Goal: Task Accomplishment & Management: Manage account settings

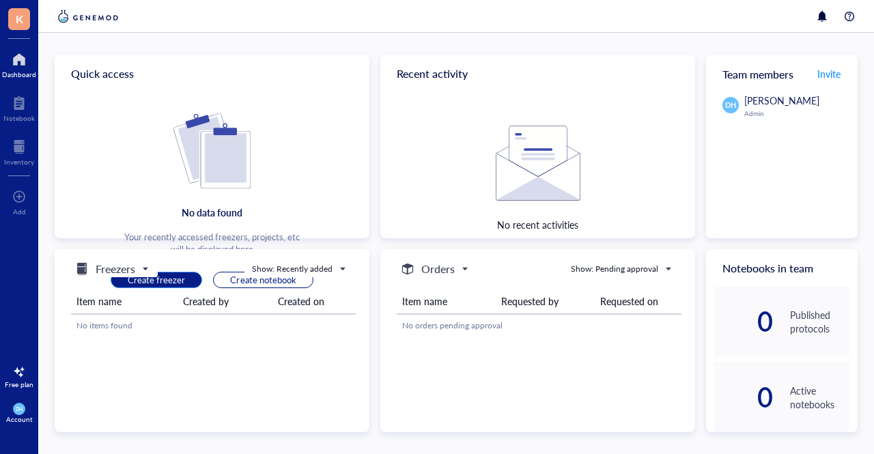
click at [168, 283] on span "Create freezer" at bounding box center [156, 280] width 57 height 12
click at [146, 284] on span "Create freezer" at bounding box center [156, 280] width 57 height 12
click at [276, 266] on div "Show: Recently added" at bounding box center [292, 269] width 81 height 12
drag, startPoint x: 187, startPoint y: 327, endPoint x: 165, endPoint y: 307, distance: 29.5
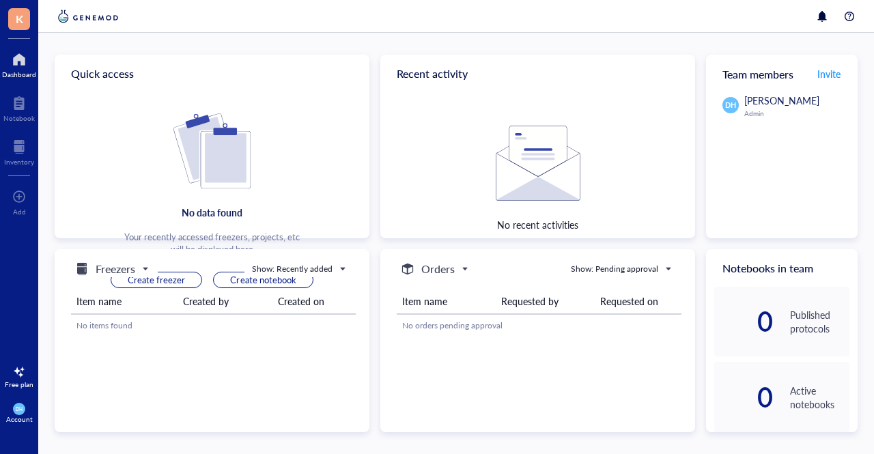
click at [186, 328] on div "No items found" at bounding box center [214, 326] width 274 height 12
click at [151, 279] on span "Create freezer" at bounding box center [156, 280] width 57 height 12
click at [7, 100] on div at bounding box center [18, 103] width 31 height 22
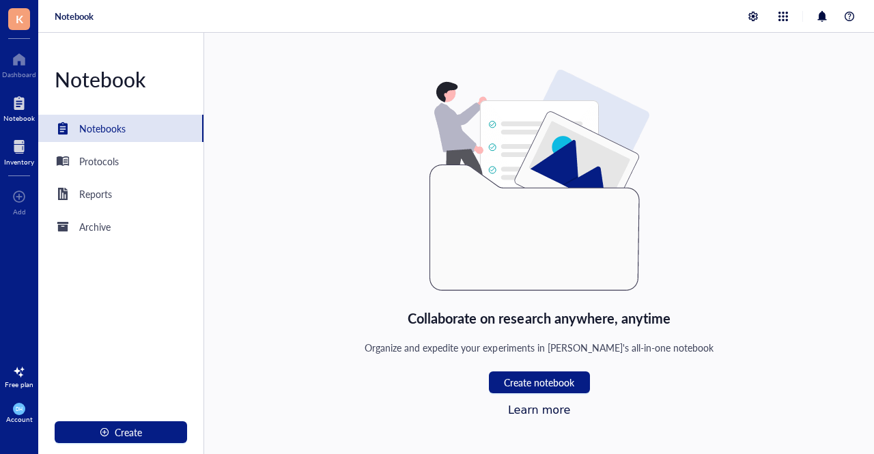
click at [25, 142] on div at bounding box center [19, 147] width 30 height 22
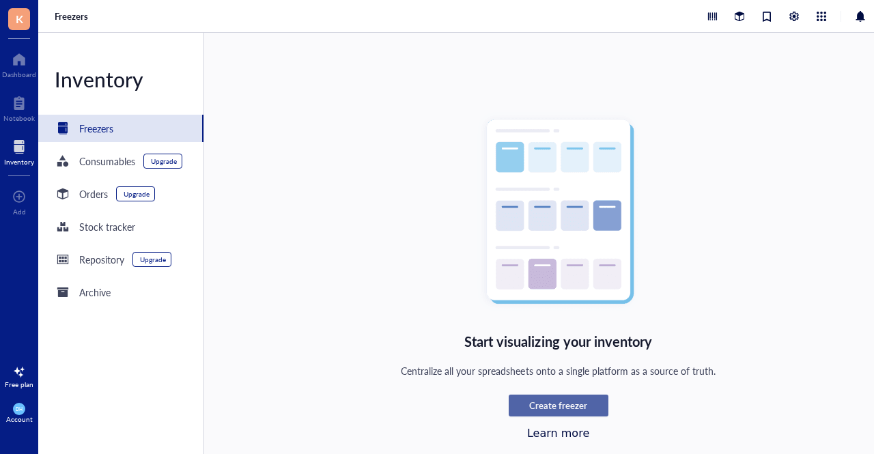
click at [534, 409] on span "Create freezer" at bounding box center [558, 406] width 58 height 12
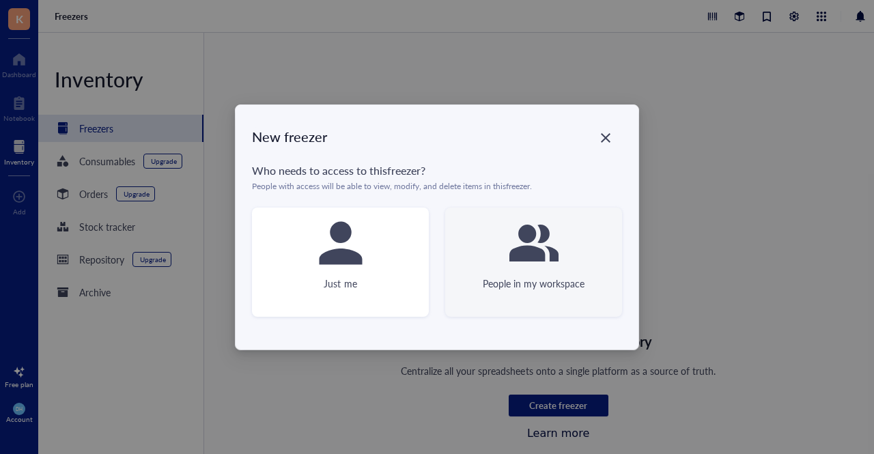
click at [503, 252] on div "People in my workspace" at bounding box center [533, 262] width 177 height 109
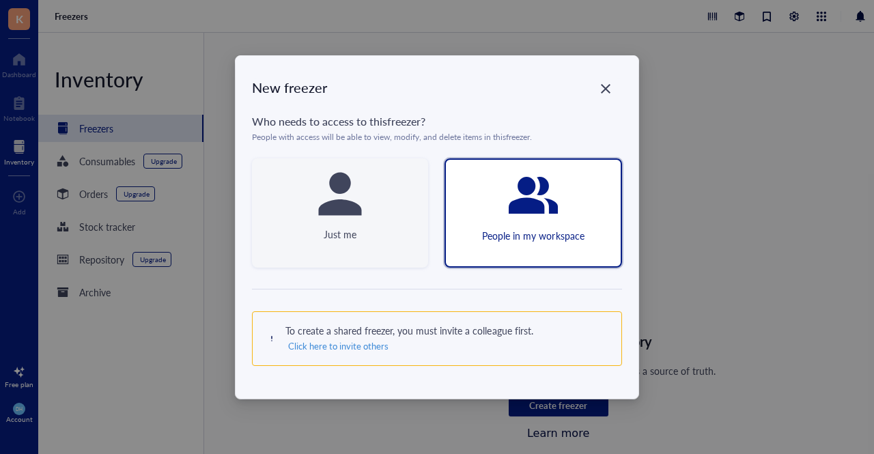
click at [363, 249] on div "Just me" at bounding box center [340, 212] width 176 height 109
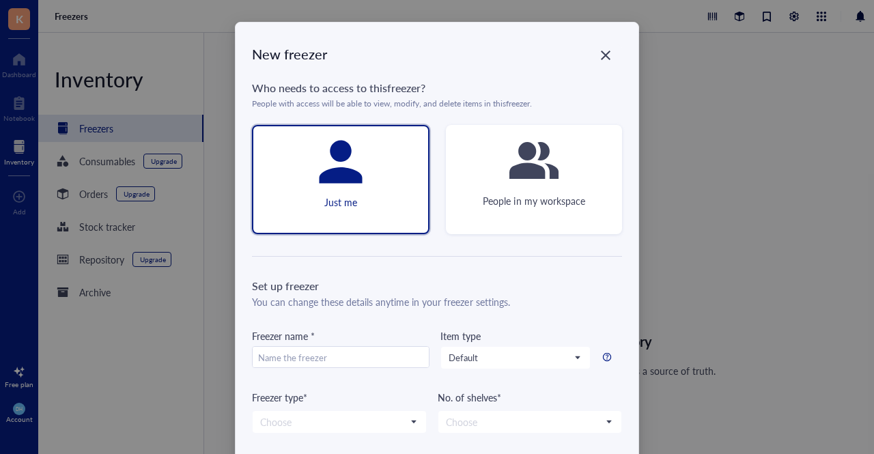
scroll to position [130, 0]
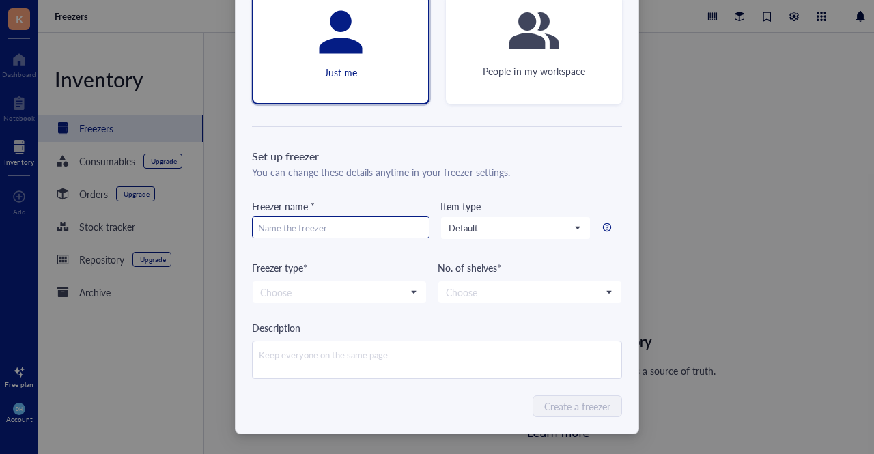
click at [298, 219] on input "text" at bounding box center [341, 228] width 176 height 22
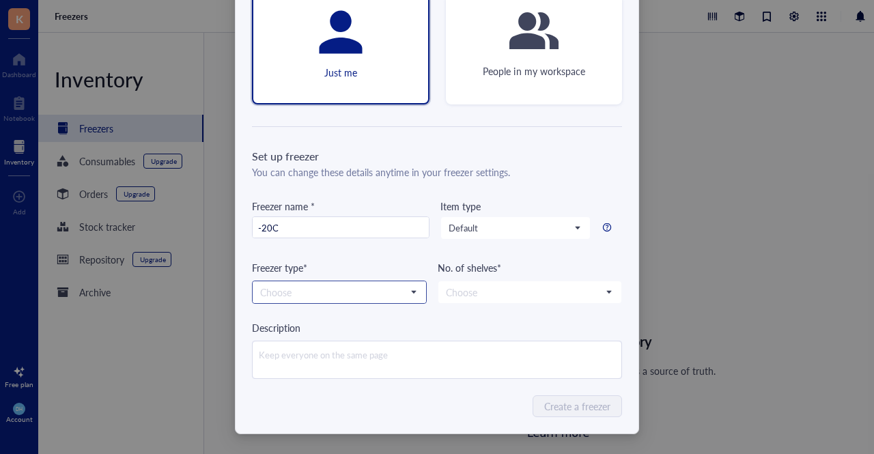
type input "-20C"
click at [319, 294] on input "search" at bounding box center [333, 292] width 146 height 20
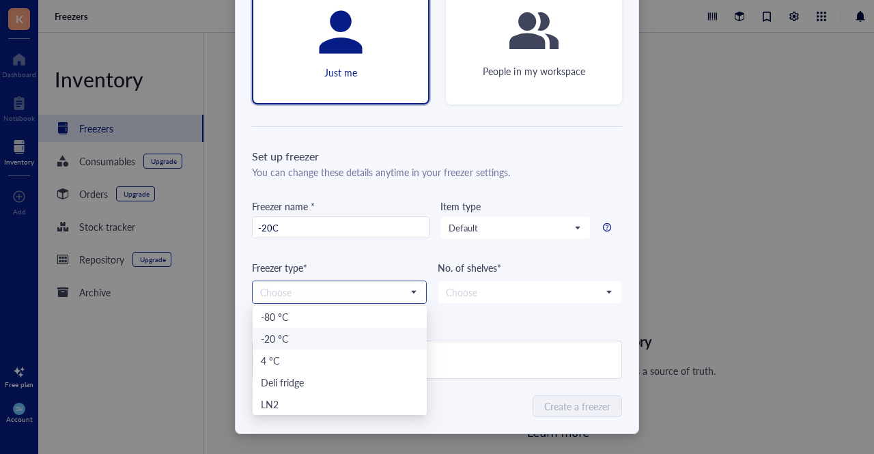
click at [316, 335] on div "-20 °C" at bounding box center [340, 338] width 158 height 15
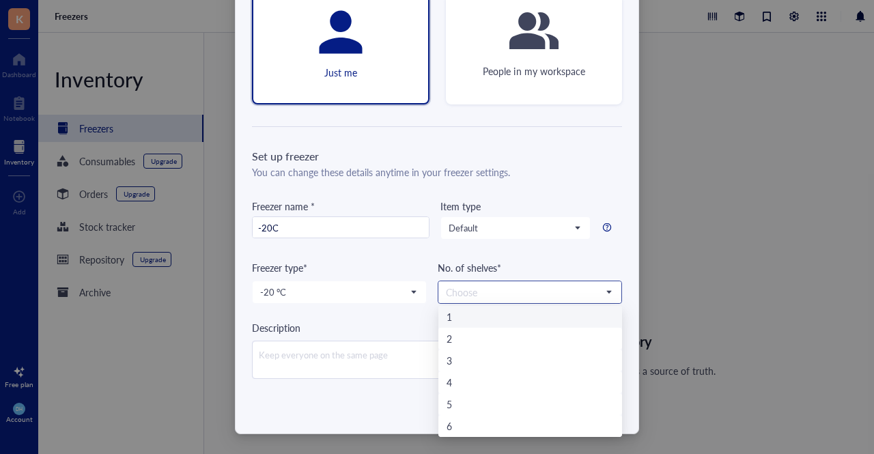
click at [490, 292] on input "search" at bounding box center [524, 292] width 156 height 20
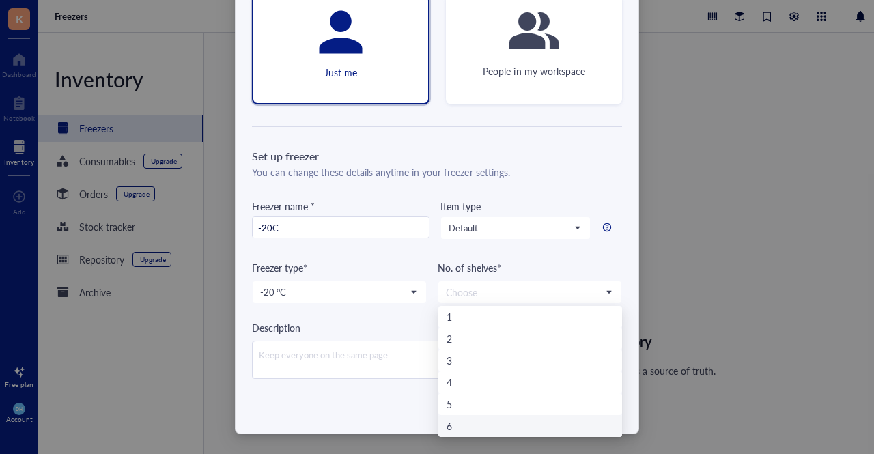
click at [366, 389] on div "New freezer Who needs to access to this freezer ? People with access will be ab…" at bounding box center [437, 163] width 403 height 541
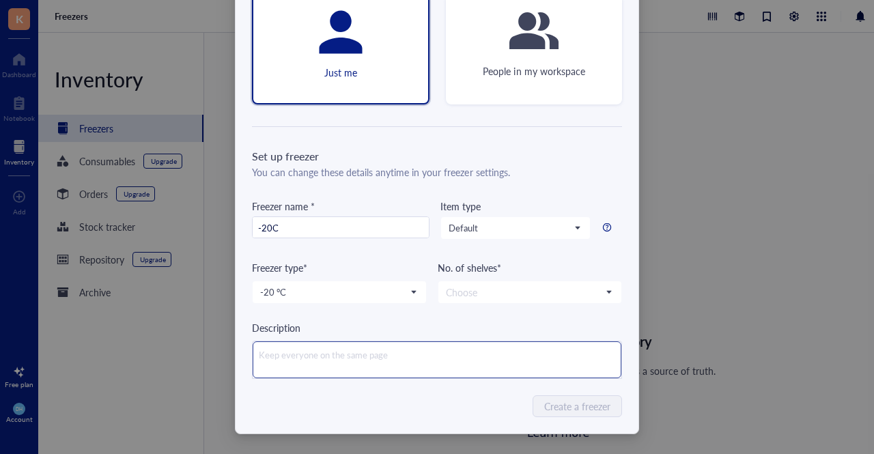
click at [370, 350] on textarea at bounding box center [437, 360] width 369 height 37
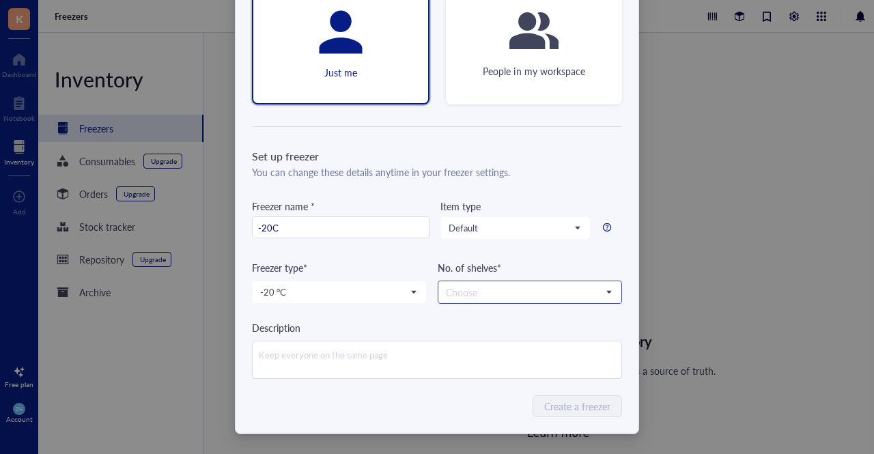
click at [516, 290] on input "search" at bounding box center [524, 292] width 156 height 20
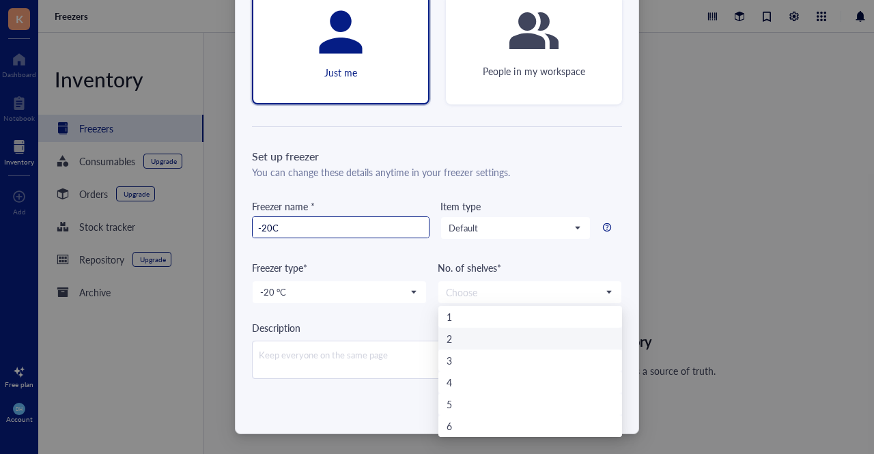
click at [305, 226] on input "-20C" at bounding box center [341, 228] width 176 height 22
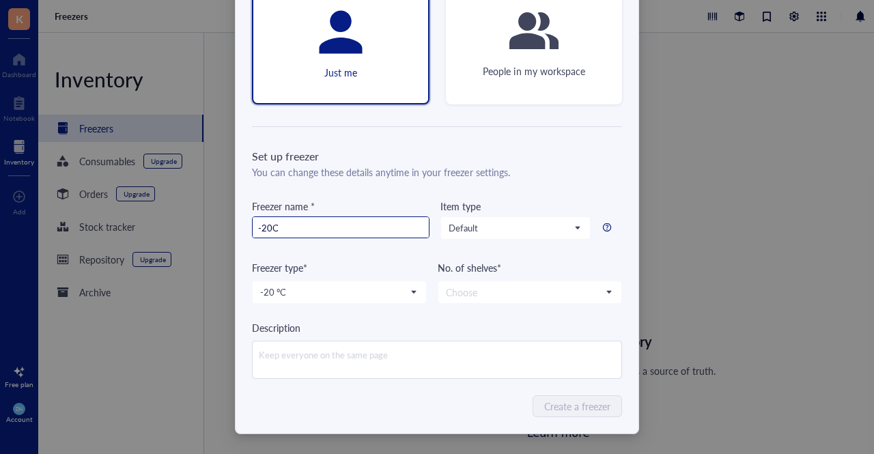
click at [305, 226] on input "-20C" at bounding box center [341, 228] width 176 height 22
click at [510, 290] on input "search" at bounding box center [524, 292] width 156 height 20
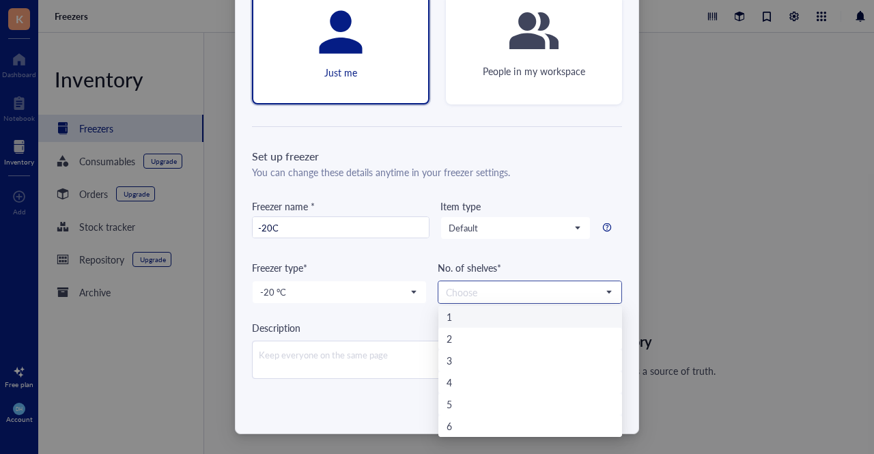
click at [459, 315] on div "1" at bounding box center [530, 316] width 167 height 15
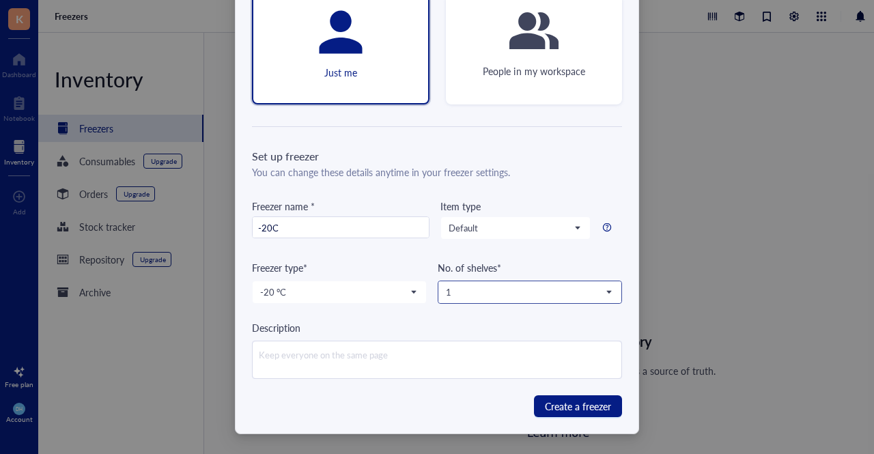
click at [470, 299] on input "search" at bounding box center [524, 292] width 156 height 20
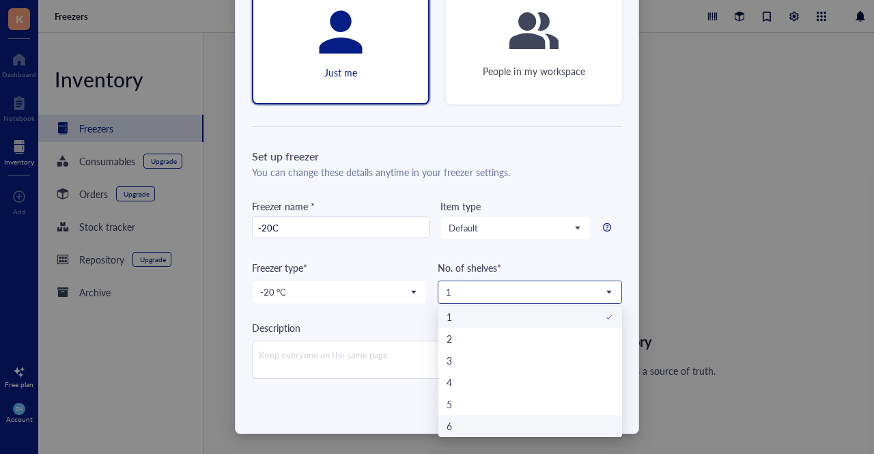
click at [482, 424] on div "6" at bounding box center [530, 426] width 167 height 15
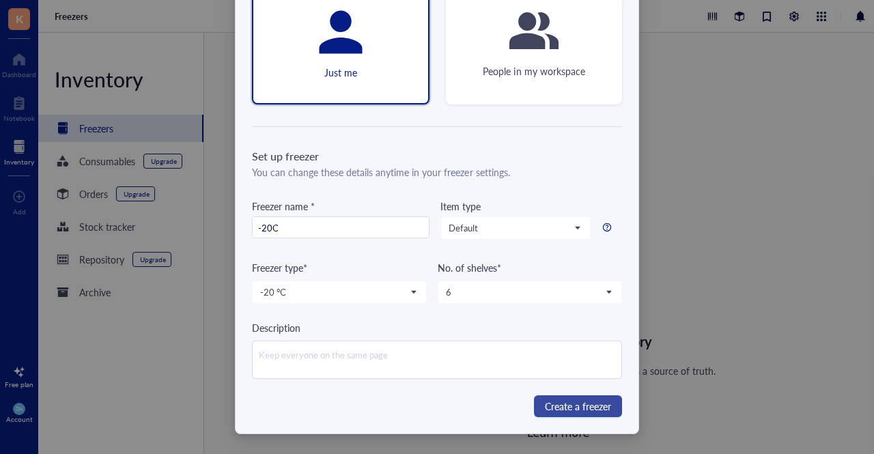
click at [573, 407] on span "Create a freezer" at bounding box center [578, 406] width 66 height 15
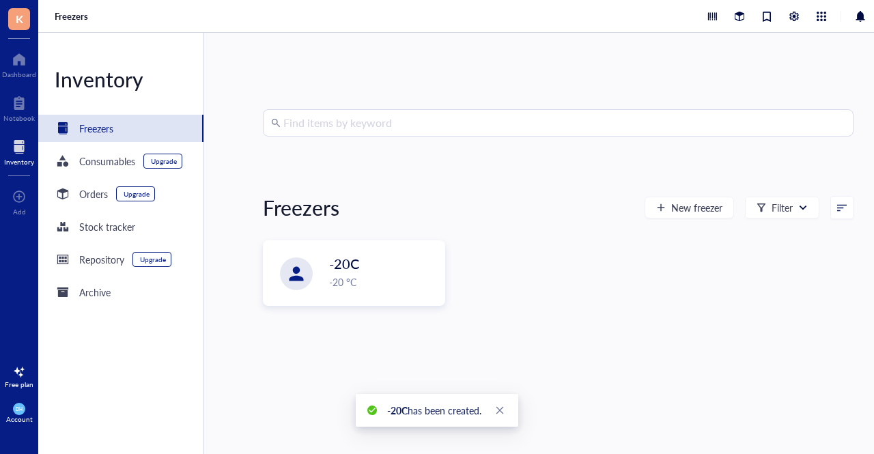
scroll to position [0, 0]
click at [374, 275] on div "-20 °C" at bounding box center [382, 282] width 107 height 15
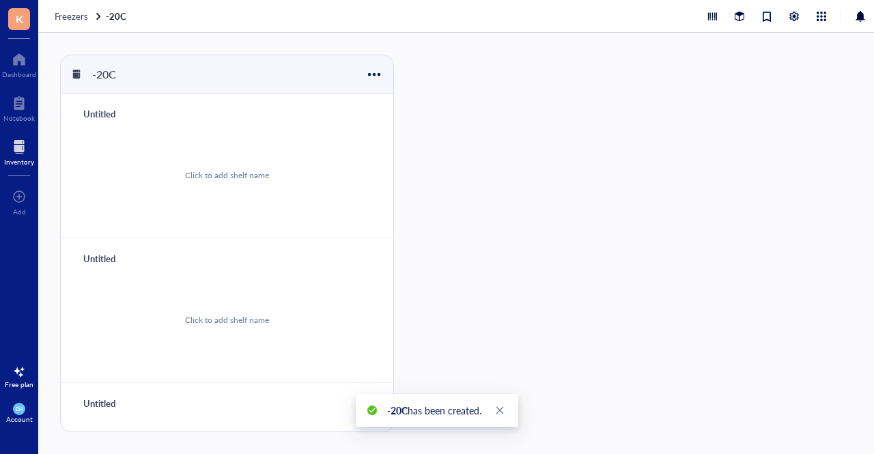
drag, startPoint x: 153, startPoint y: 161, endPoint x: 160, endPoint y: 162, distance: 7.0
click at [156, 161] on div "Click to add shelf name" at bounding box center [227, 175] width 300 height 103
type input "difnv"
click at [181, 148] on div "Click to add shelf name" at bounding box center [227, 175] width 300 height 103
click at [186, 182] on div "No storage" at bounding box center [227, 175] width 300 height 103
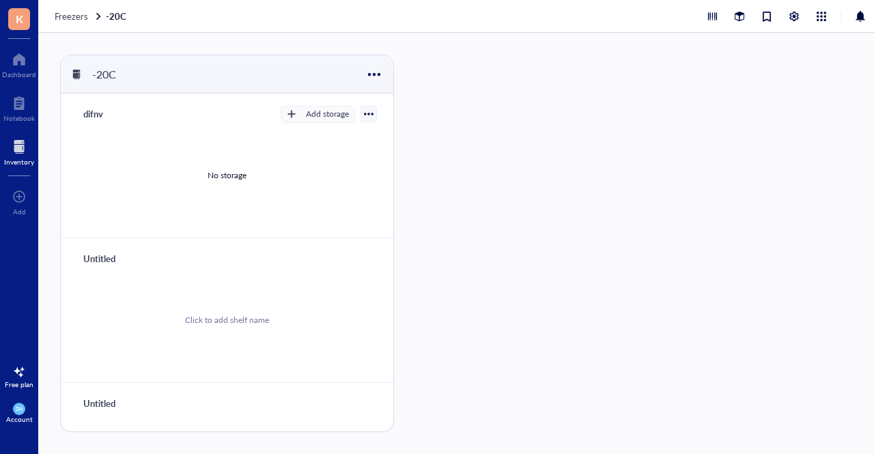
click at [187, 181] on div "No storage" at bounding box center [227, 175] width 300 height 103
click at [315, 118] on div "Add storage" at bounding box center [327, 114] width 43 height 12
click at [336, 138] on span "Rack" at bounding box center [325, 136] width 78 height 15
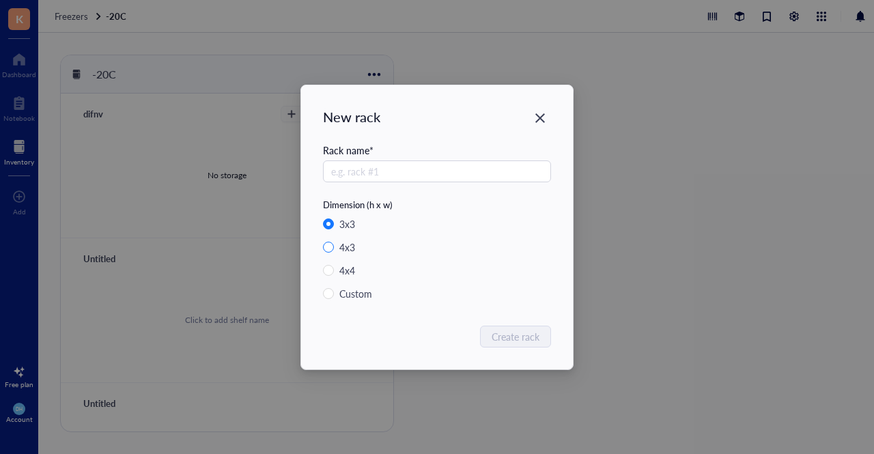
click at [354, 250] on div "4 x 3" at bounding box center [348, 247] width 16 height 15
click at [334, 250] on input "4 x 3" at bounding box center [328, 247] width 11 height 11
radio input "true"
radio input "false"
click at [344, 279] on div "3 x 3 4 x 3 4 x 4 Custom" at bounding box center [437, 263] width 228 height 93
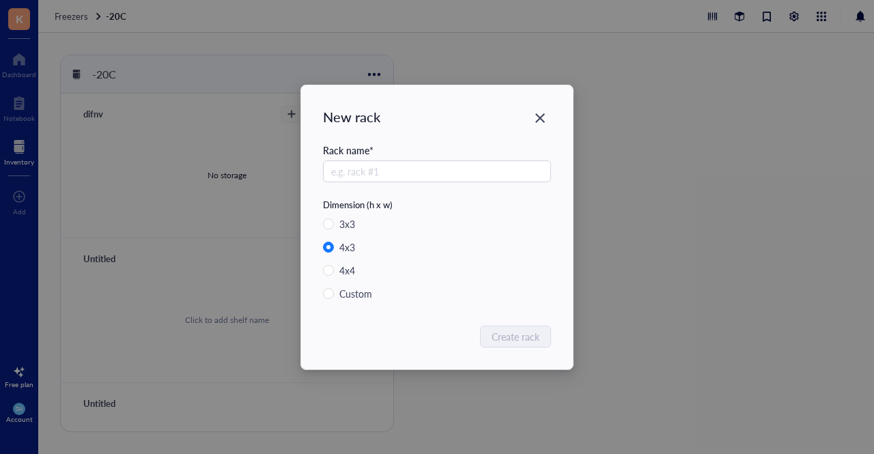
drag, startPoint x: 345, startPoint y: 268, endPoint x: 329, endPoint y: 301, distance: 36.7
click at [345, 270] on div "4 x 4" at bounding box center [348, 270] width 16 height 15
click at [334, 270] on input "4 x 4" at bounding box center [328, 270] width 11 height 11
radio input "true"
radio input "false"
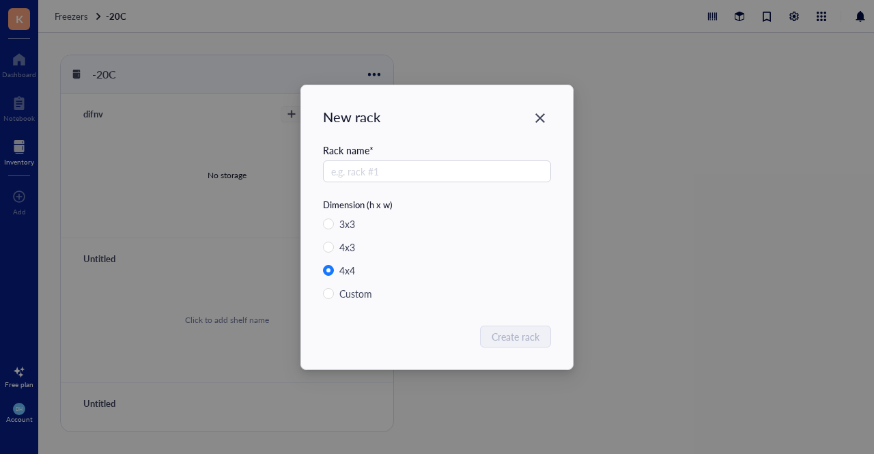
drag, startPoint x: 329, startPoint y: 303, endPoint x: 340, endPoint y: 301, distance: 11.8
click at [329, 303] on div "3 x 3 4 x 3 4 x 4 Custom" at bounding box center [437, 263] width 228 height 93
click at [361, 293] on div "Custom" at bounding box center [356, 293] width 33 height 15
click at [334, 293] on input "Custom" at bounding box center [328, 293] width 11 height 11
radio input "true"
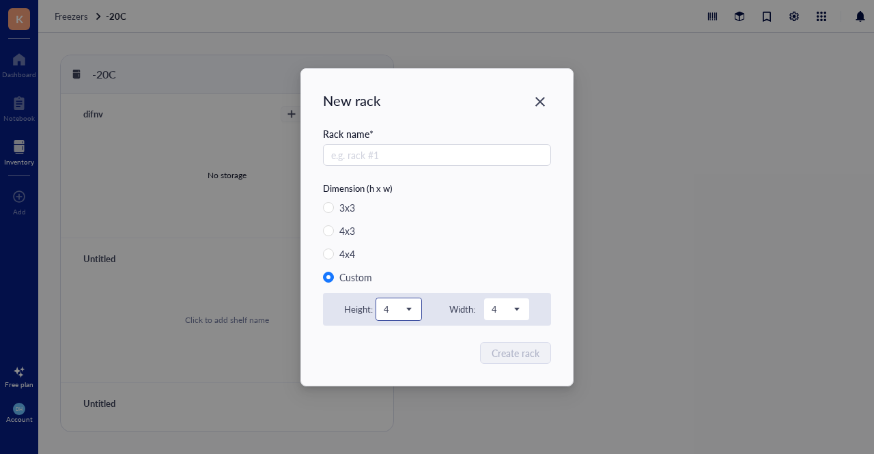
click at [394, 319] on input "search" at bounding box center [393, 309] width 18 height 20
click at [409, 259] on div "7" at bounding box center [399, 263] width 46 height 22
click at [521, 312] on span at bounding box center [507, 309] width 30 height 20
click at [499, 266] on div "7" at bounding box center [507, 263] width 29 height 15
click at [408, 345] on div "Create rack" at bounding box center [437, 353] width 228 height 22
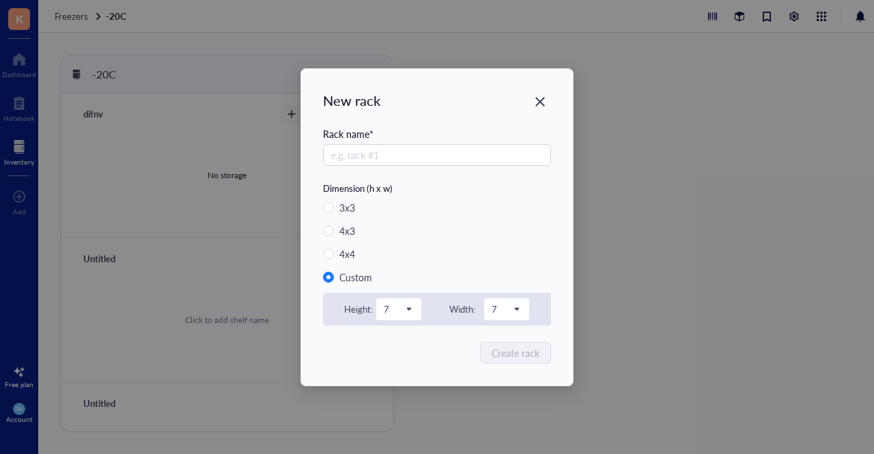
drag, startPoint x: 380, startPoint y: 122, endPoint x: 389, endPoint y: 121, distance: 9.6
click at [387, 121] on div "New rack Rack name * Dimension (h x w) 3 x 3 4 x 3 4 x 4 Custom Height: 7 1 2 3…" at bounding box center [437, 227] width 272 height 317
click at [504, 311] on span "7" at bounding box center [505, 309] width 27 height 12
click at [503, 182] on div "3" at bounding box center [507, 176] width 46 height 22
click at [329, 251] on input "4 x 4" at bounding box center [328, 254] width 11 height 11
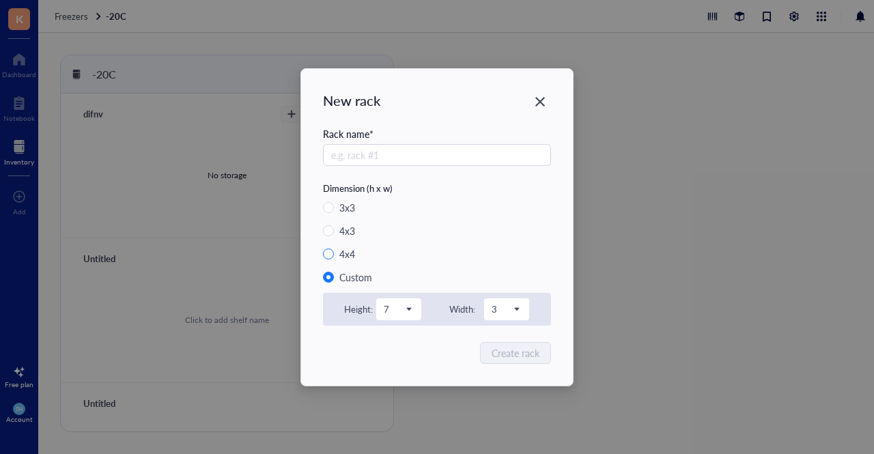
radio input "true"
radio input "false"
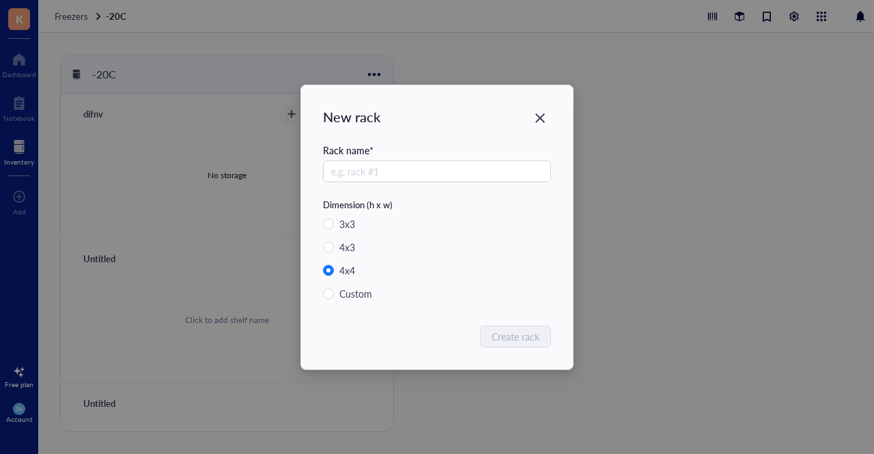
click at [320, 241] on div "New rack Rack name * Dimension (h x w) 3 x 3 4 x 3 4 x 4 Custom Create rack" at bounding box center [437, 227] width 272 height 284
click at [342, 240] on div "4 x 3" at bounding box center [348, 247] width 16 height 15
click at [334, 242] on input "4 x 3" at bounding box center [328, 247] width 11 height 11
radio input "true"
radio input "false"
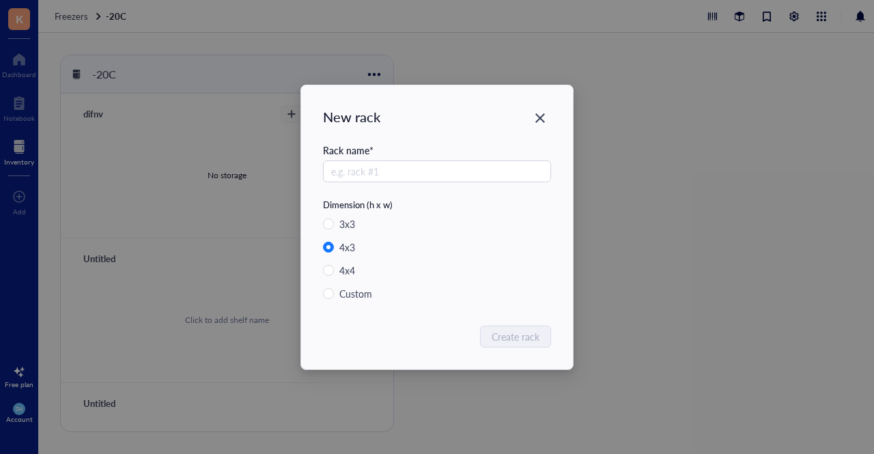
click at [345, 232] on div "3 x 3 4 x 3 4 x 4 Custom" at bounding box center [437, 263] width 228 height 93
click at [343, 228] on div "3 x 3" at bounding box center [348, 224] width 16 height 15
click at [334, 228] on input "3 x 3" at bounding box center [328, 224] width 11 height 11
radio input "true"
radio input "false"
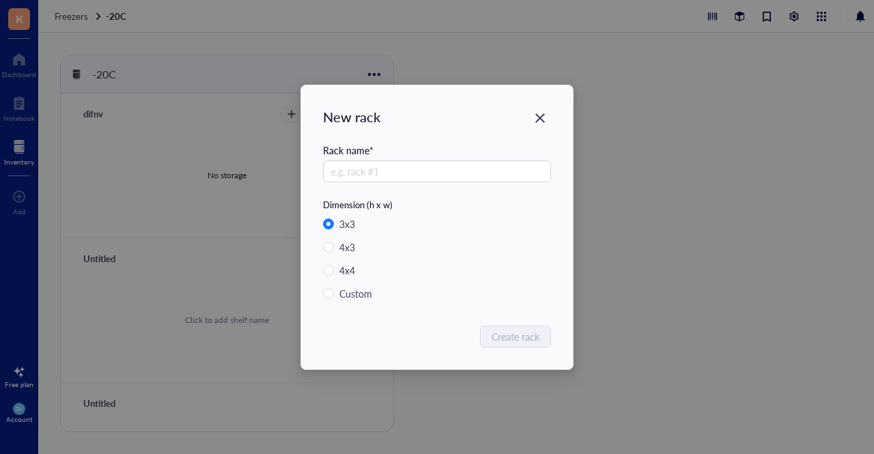
click at [367, 182] on div "Rack name *" at bounding box center [437, 171] width 228 height 56
click at [364, 171] on input "text" at bounding box center [437, 172] width 228 height 22
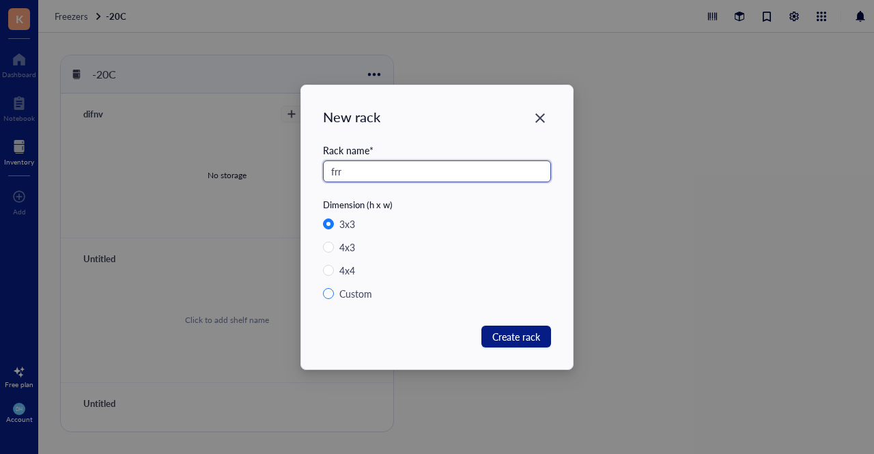
type input "frr"
click at [346, 292] on div "Custom" at bounding box center [356, 293] width 33 height 15
click at [334, 292] on input "Custom" at bounding box center [328, 293] width 11 height 11
radio input "true"
radio input "false"
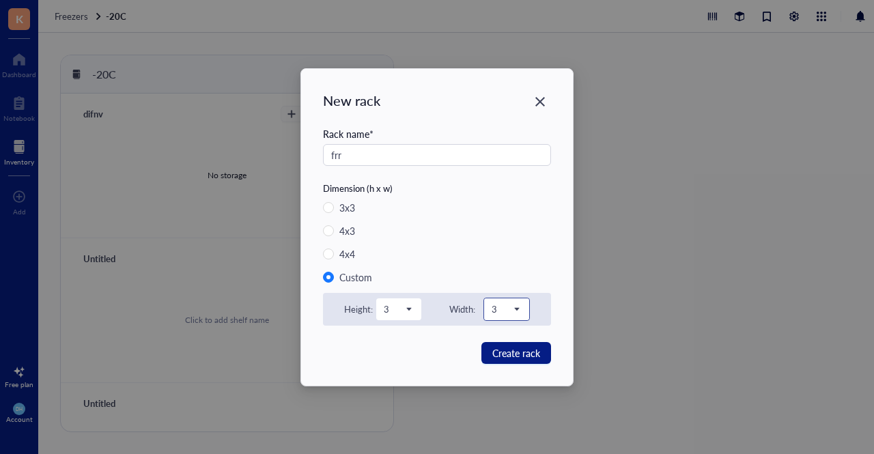
click at [506, 309] on span "3" at bounding box center [505, 309] width 27 height 12
click at [491, 262] on div "7" at bounding box center [507, 263] width 46 height 22
click at [406, 311] on span "3" at bounding box center [397, 309] width 27 height 12
click at [521, 352] on span "Create rack" at bounding box center [517, 353] width 48 height 15
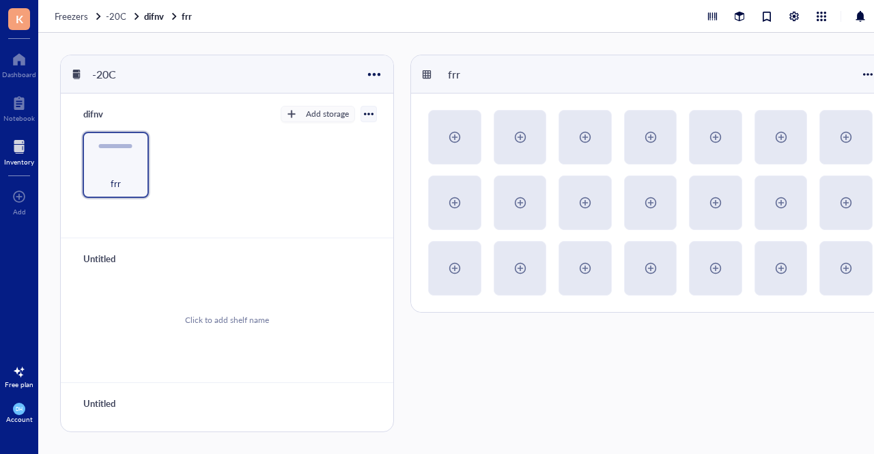
drag, startPoint x: 534, startPoint y: 264, endPoint x: 786, endPoint y: 234, distance: 253.2
click at [786, 234] on div at bounding box center [650, 203] width 479 height 219
click at [458, 139] on div at bounding box center [455, 137] width 22 height 22
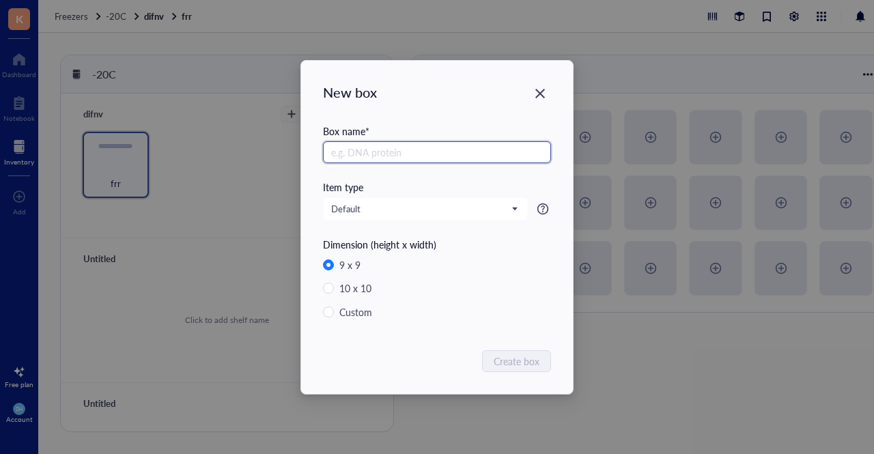
click at [376, 158] on input "text" at bounding box center [437, 152] width 228 height 22
type input "eferev"
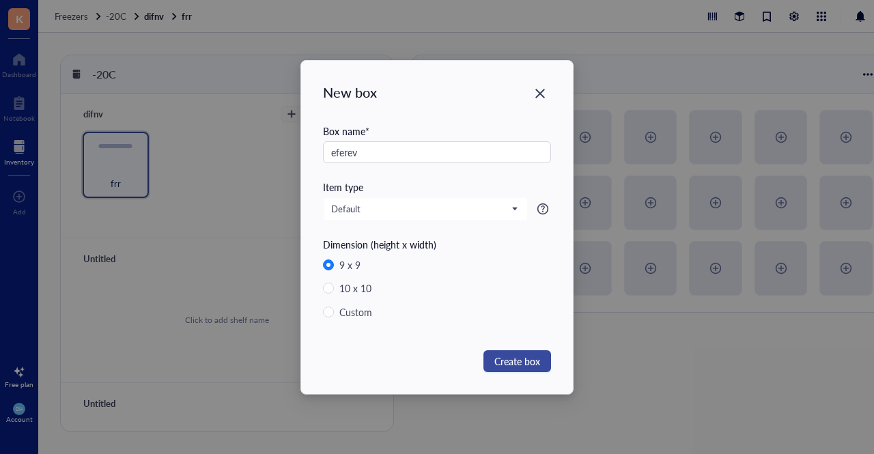
click at [515, 367] on span "Create box" at bounding box center [518, 361] width 46 height 15
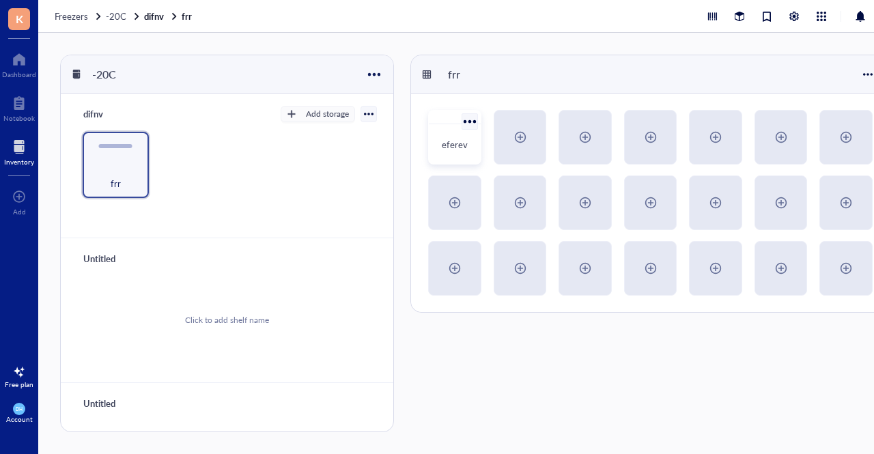
click at [465, 120] on div at bounding box center [470, 121] width 20 height 20
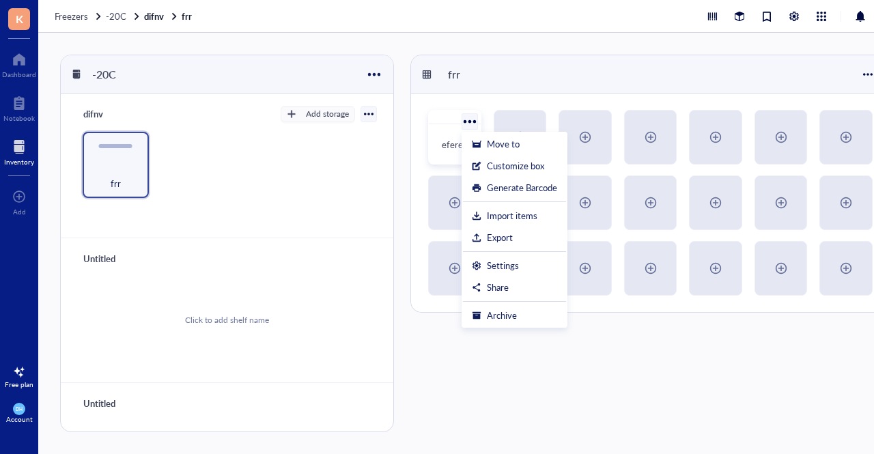
click at [451, 141] on span "eferev" at bounding box center [455, 144] width 26 height 13
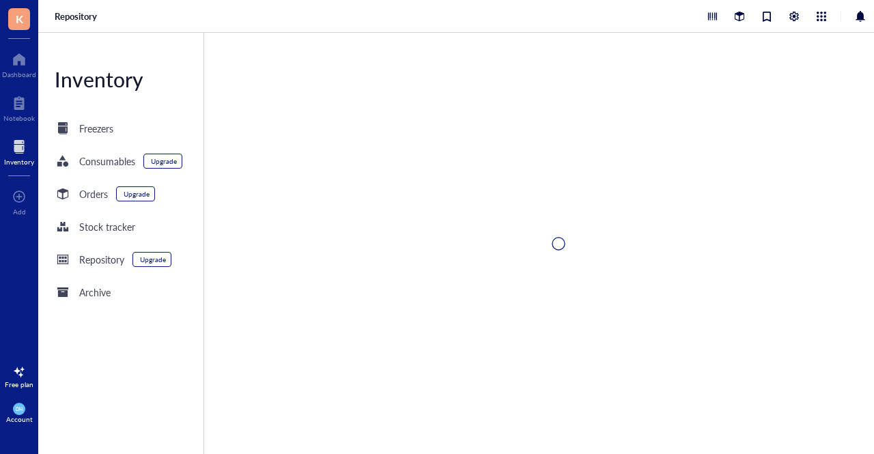
type textarea "Keep everyone on the same page…"
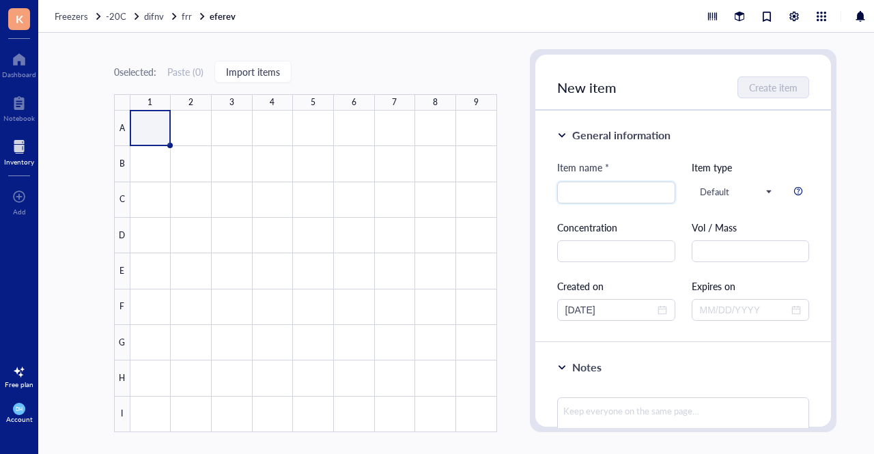
click at [21, 413] on span "DH" at bounding box center [19, 409] width 12 height 12
click at [83, 364] on link "Account settings" at bounding box center [91, 362] width 79 height 25
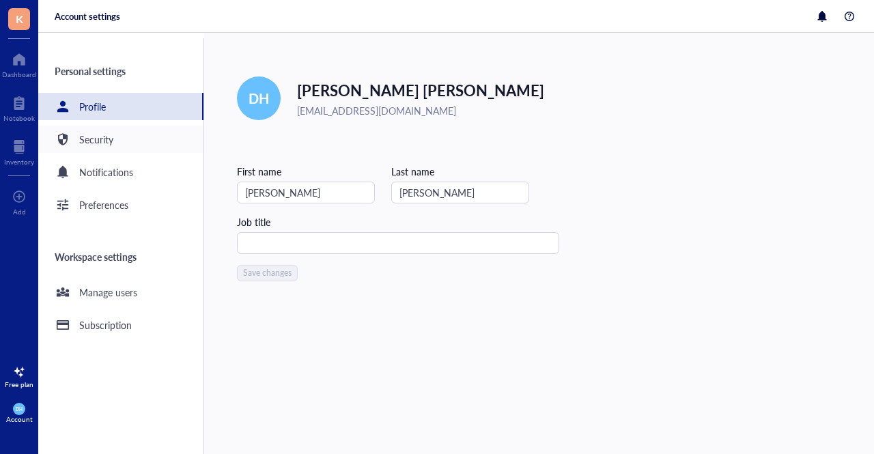
click at [107, 140] on div "Security" at bounding box center [96, 139] width 34 height 15
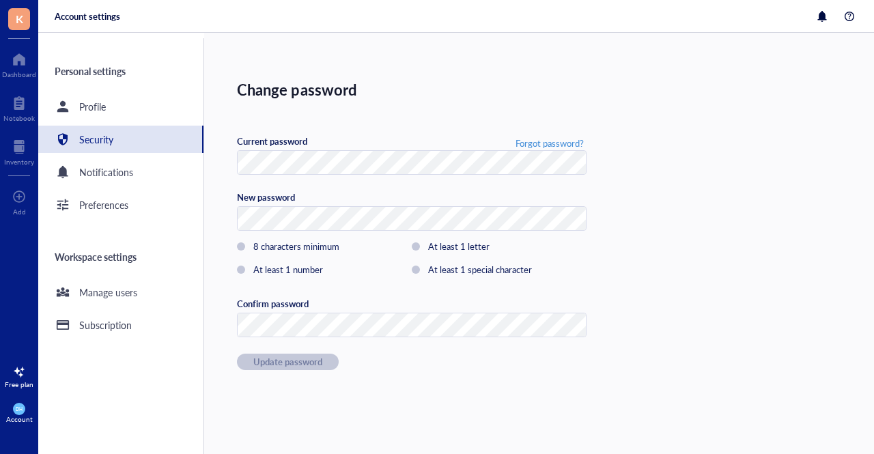
click at [120, 308] on div "Personal settings Profile Security Notifications Preferences Workspace settings…" at bounding box center [121, 246] width 166 height 416
click at [120, 301] on div "Manage users" at bounding box center [120, 292] width 165 height 27
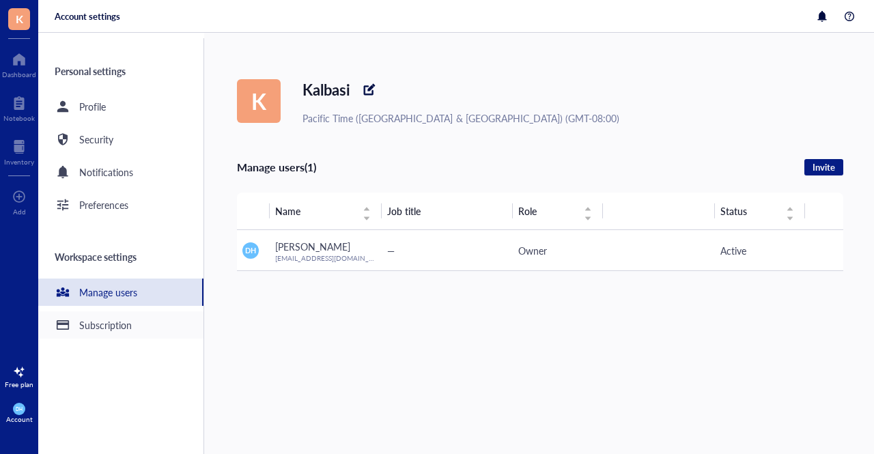
click at [120, 315] on div "Subscription" at bounding box center [120, 325] width 165 height 27
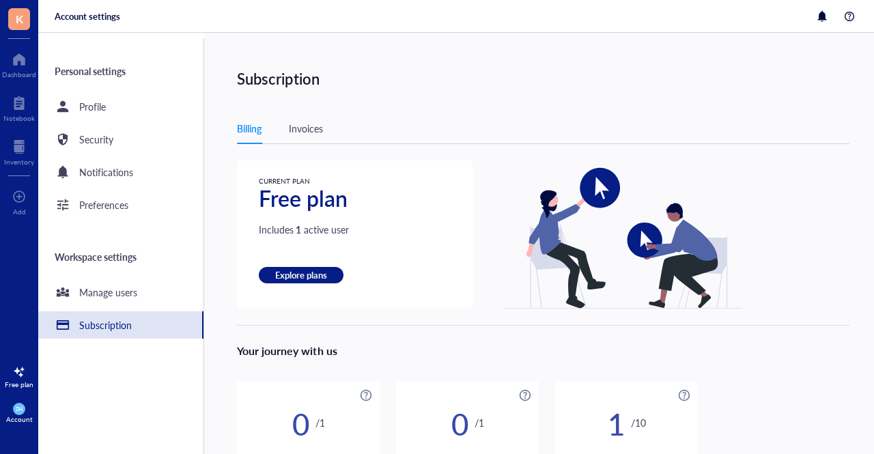
click at [301, 133] on div "Invoices" at bounding box center [306, 128] width 34 height 15
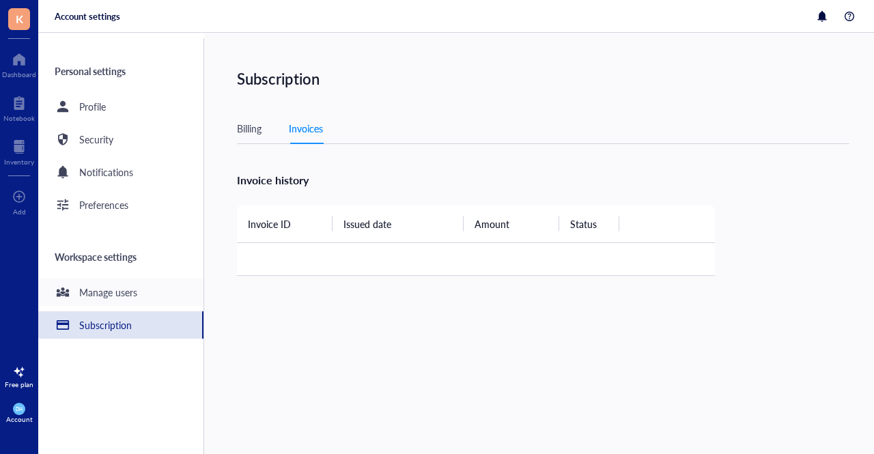
click at [111, 286] on div "Manage users" at bounding box center [108, 292] width 58 height 15
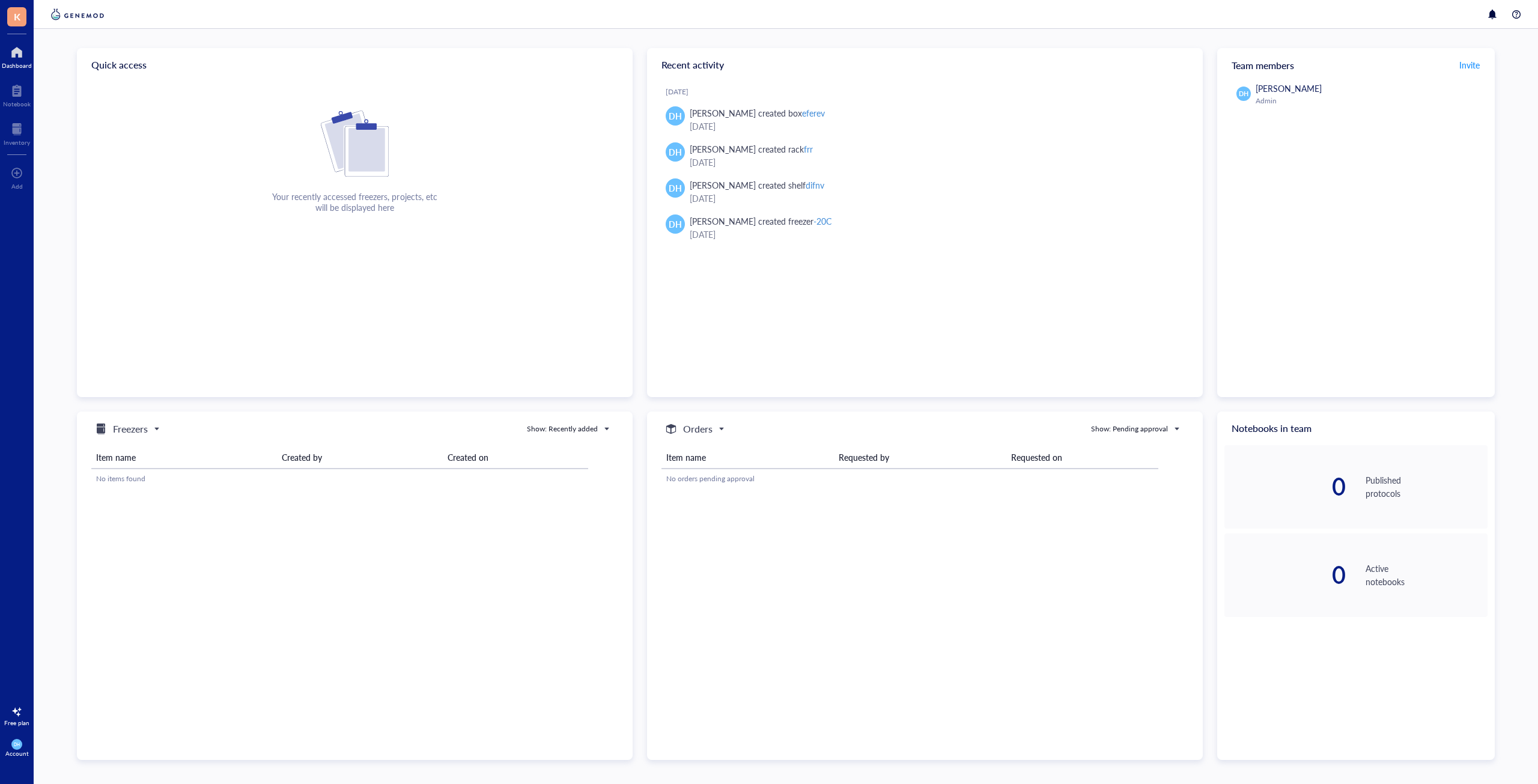
click at [145, 440] on div "Item name Created by Created on No items found" at bounding box center [354, 593] width 527 height 314
click at [143, 437] on input "search" at bounding box center [122, 429] width 56 height 18
click at [124, 484] on h5 "Consumables" at bounding box center [137, 487] width 49 height 13
click at [134, 435] on h5 "Consumables" at bounding box center [141, 429] width 56 height 14
click at [145, 503] on div "Projects" at bounding box center [138, 506] width 88 height 14
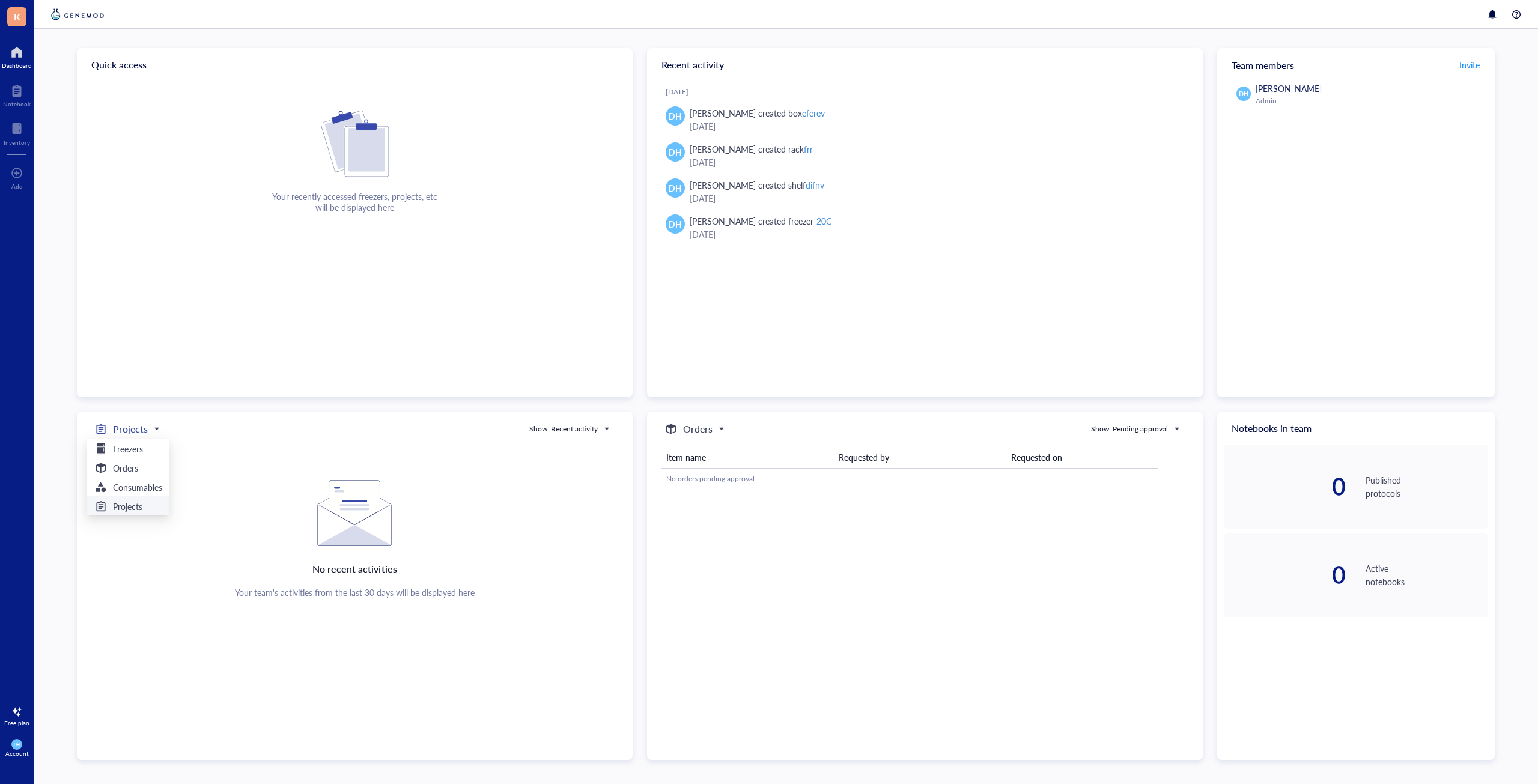
click at [127, 425] on h5 "Projects" at bounding box center [130, 429] width 35 height 14
click at [126, 450] on h5 "Freezers" at bounding box center [128, 448] width 30 height 13
click at [18, 86] on div at bounding box center [16, 91] width 27 height 19
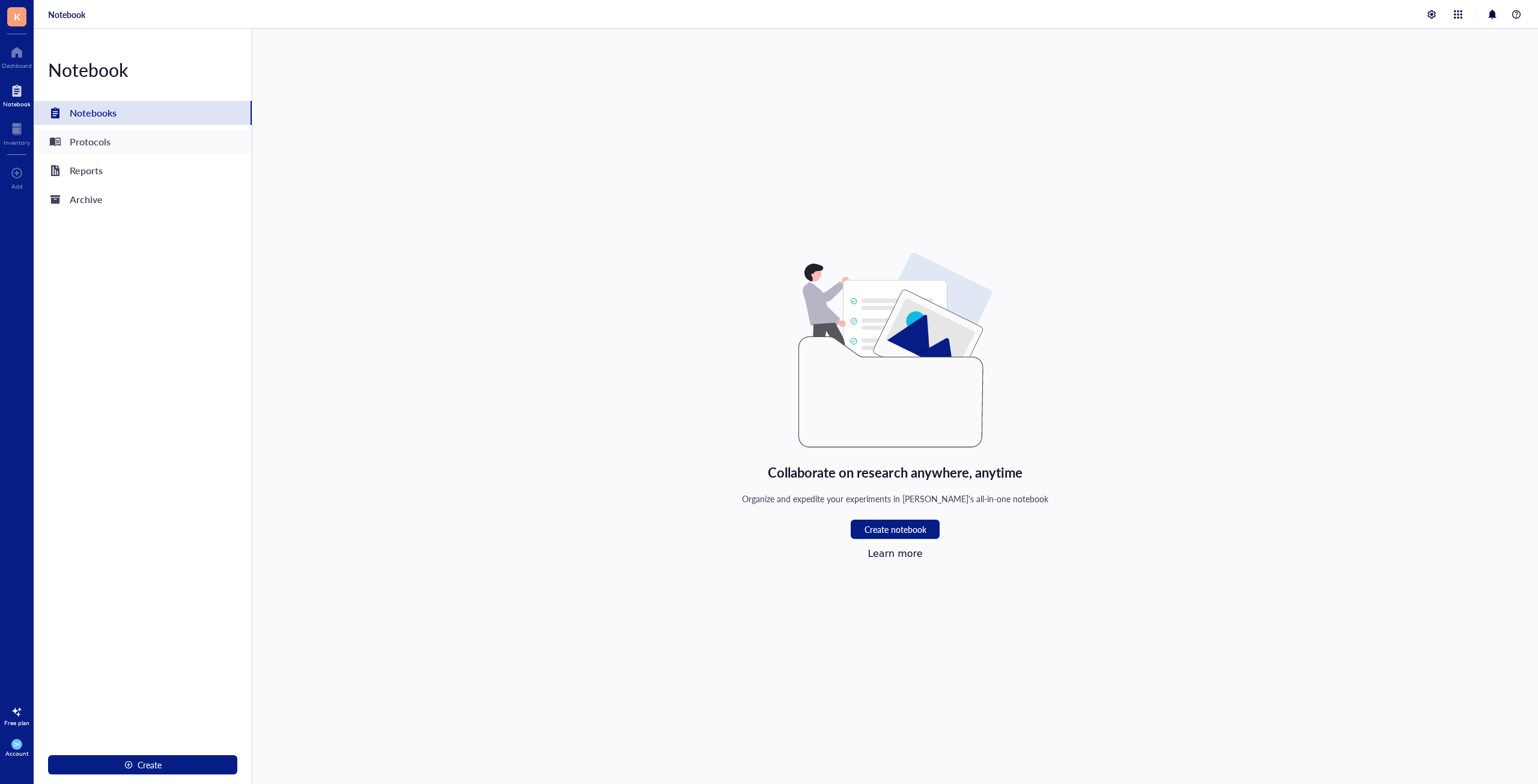
click at [80, 142] on div "Protocols" at bounding box center [90, 142] width 40 height 17
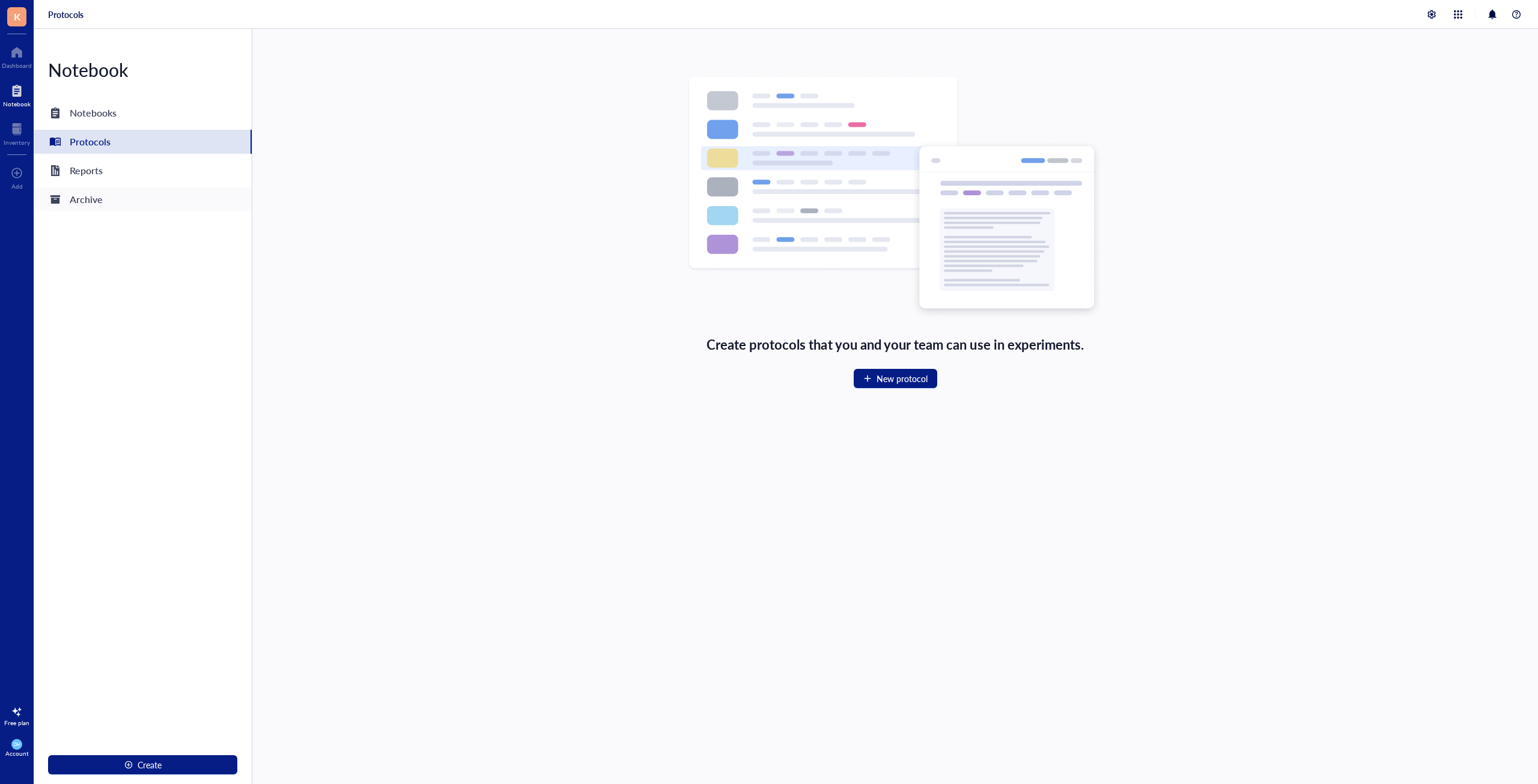
click at [119, 187] on div "Notebook Notebooks Protocols Reports Archive Create" at bounding box center [142, 406] width 219 height 755
click at [122, 176] on div "Reports" at bounding box center [142, 170] width 218 height 24
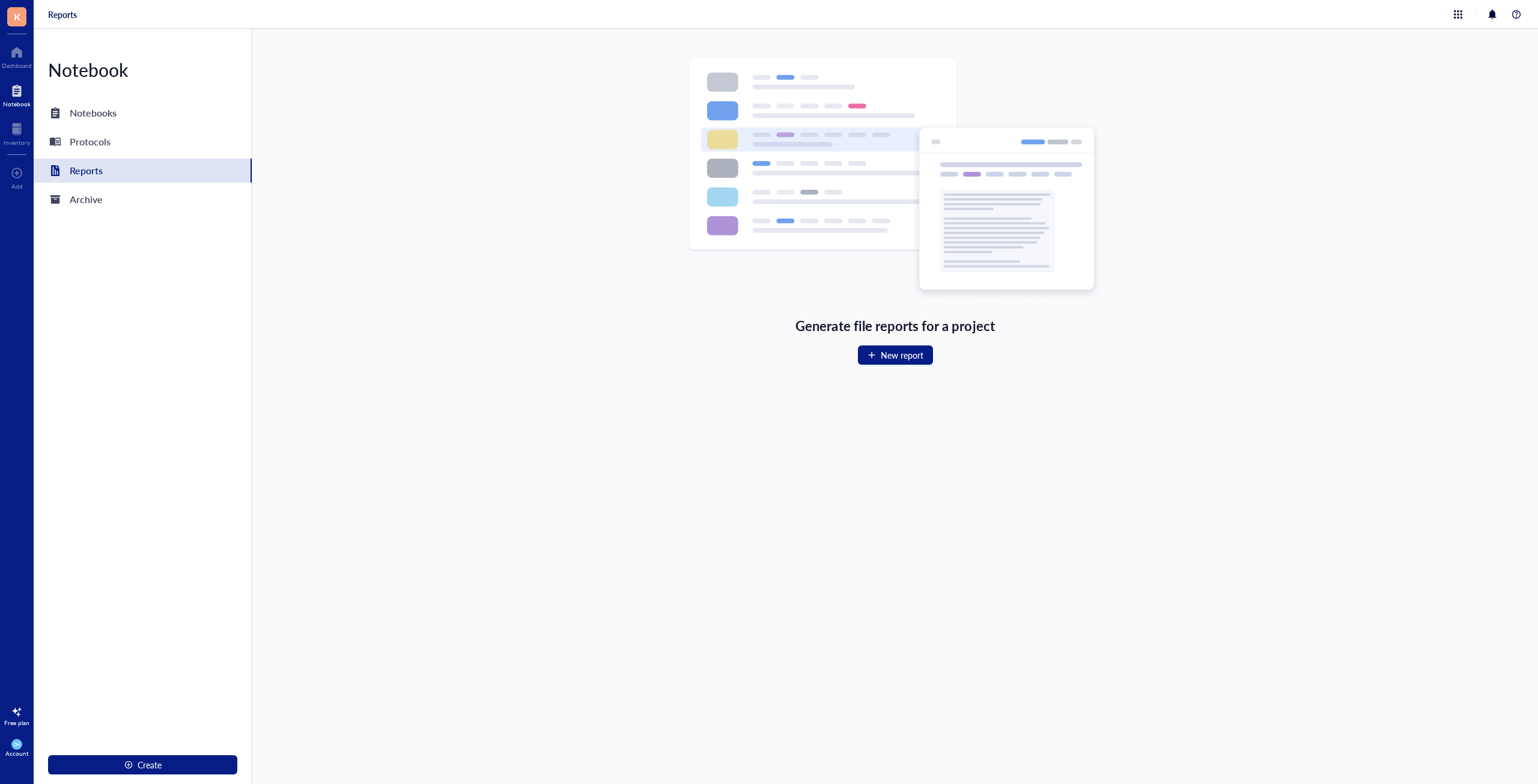
click at [104, 237] on div "Notebook Notebooks Protocols Reports Archive Create" at bounding box center [142, 406] width 219 height 755
click at [98, 191] on div "Archive" at bounding box center [86, 199] width 33 height 17
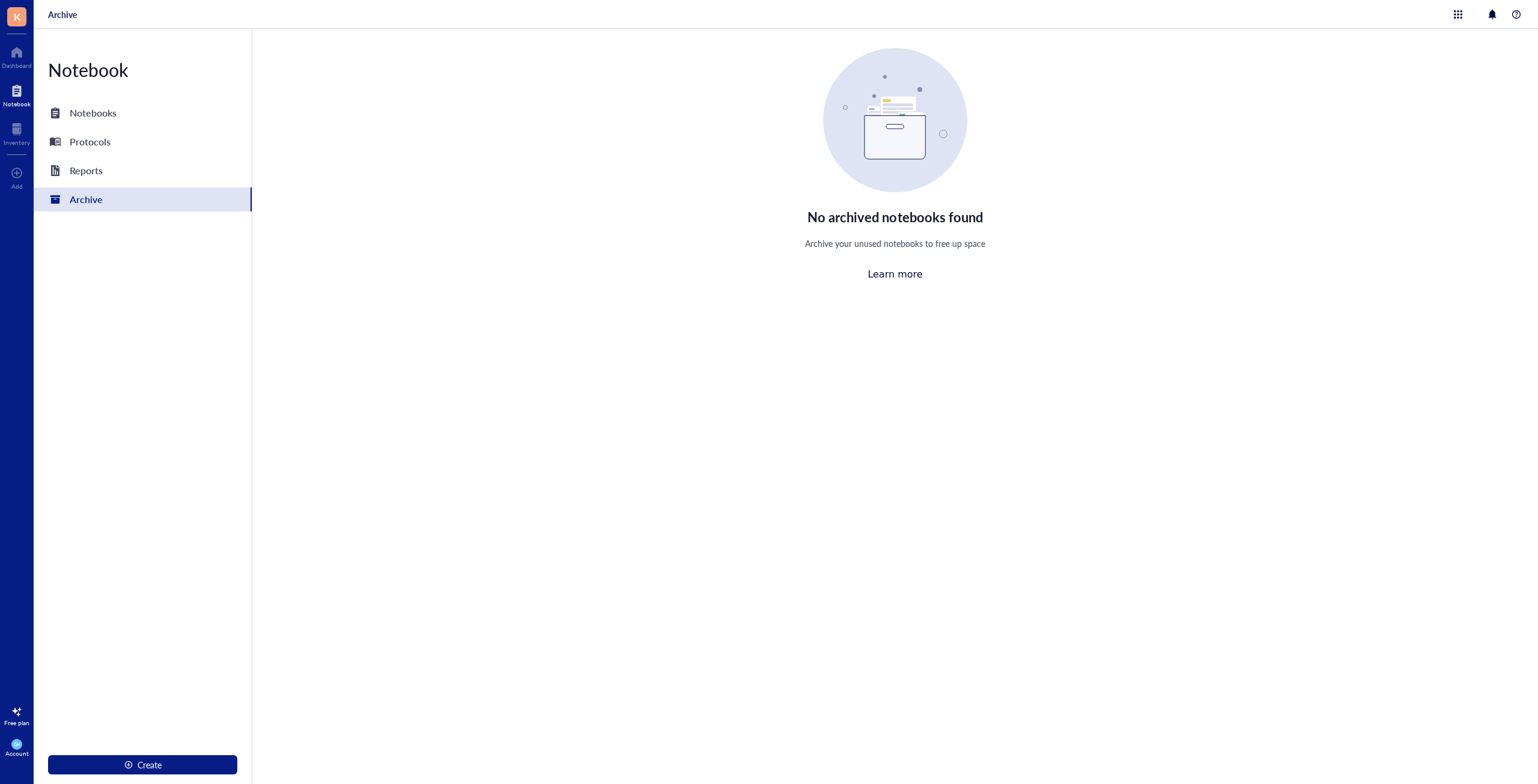
drag, startPoint x: 1469, startPoint y: 522, endPoint x: 1399, endPoint y: 152, distance: 376.6
click at [1469, 486] on div "No archived notebooks found Archive your unused notebooks to free up space Lear…" at bounding box center [895, 406] width 1286 height 755
